Goal: Find specific page/section: Find specific page/section

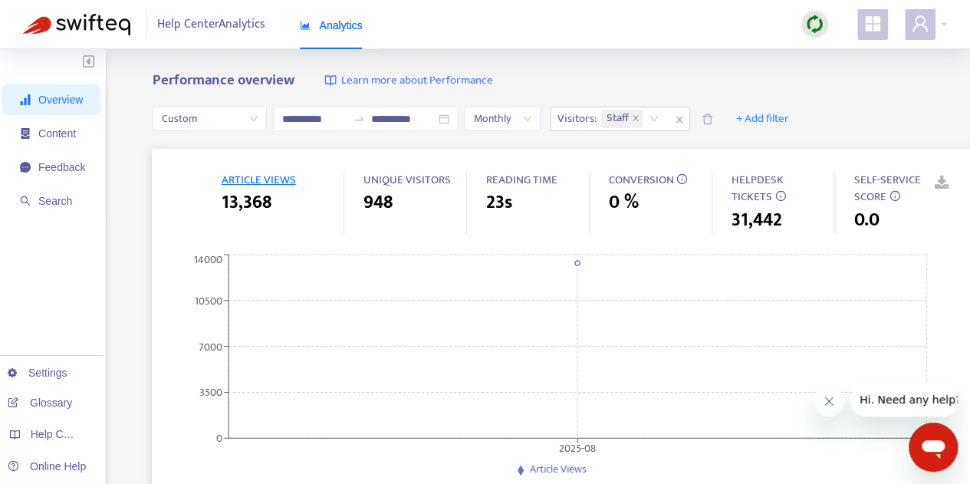
click at [102, 28] on img at bounding box center [76, 24] width 107 height 21
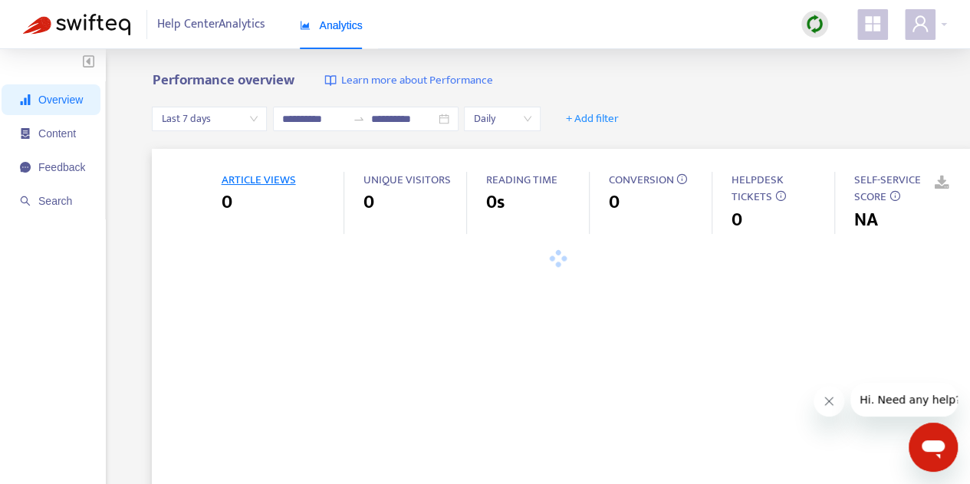
type input "**********"
